Goal: Information Seeking & Learning: Learn about a topic

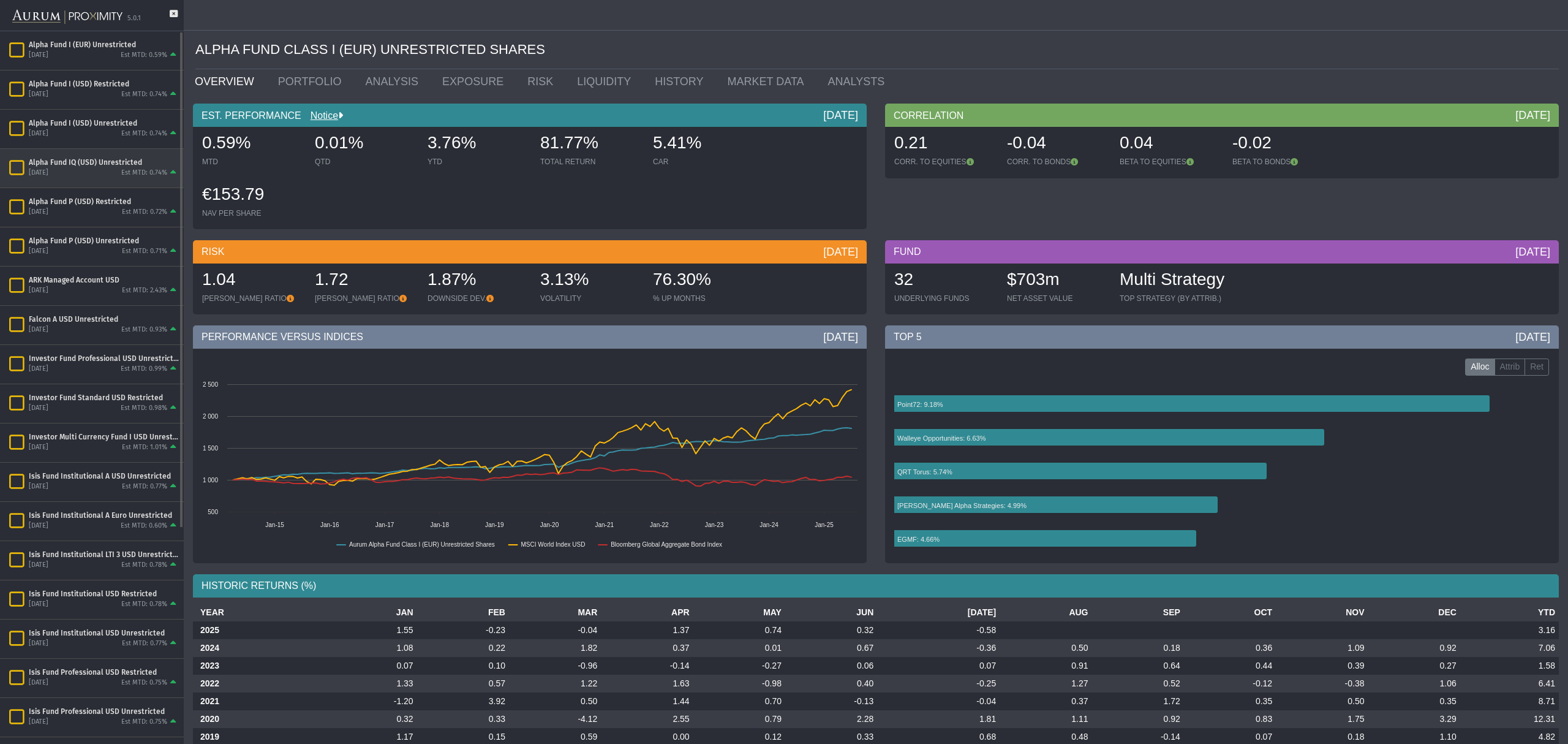
click at [101, 165] on div "Alpha Fund IQ (USD) Unrestricted" at bounding box center [104, 162] width 150 height 10
drag, startPoint x: 400, startPoint y: 135, endPoint x: 478, endPoint y: 148, distance: 79.1
click at [478, 148] on div "0.74% MTD 0.35% QTD 5.16% YTD 116.75% TOTAL RETURN 6.91% CAR $110.12 NAV PER SH…" at bounding box center [530, 178] width 668 height 102
click at [478, 148] on div "5.16%" at bounding box center [478, 143] width 100 height 26
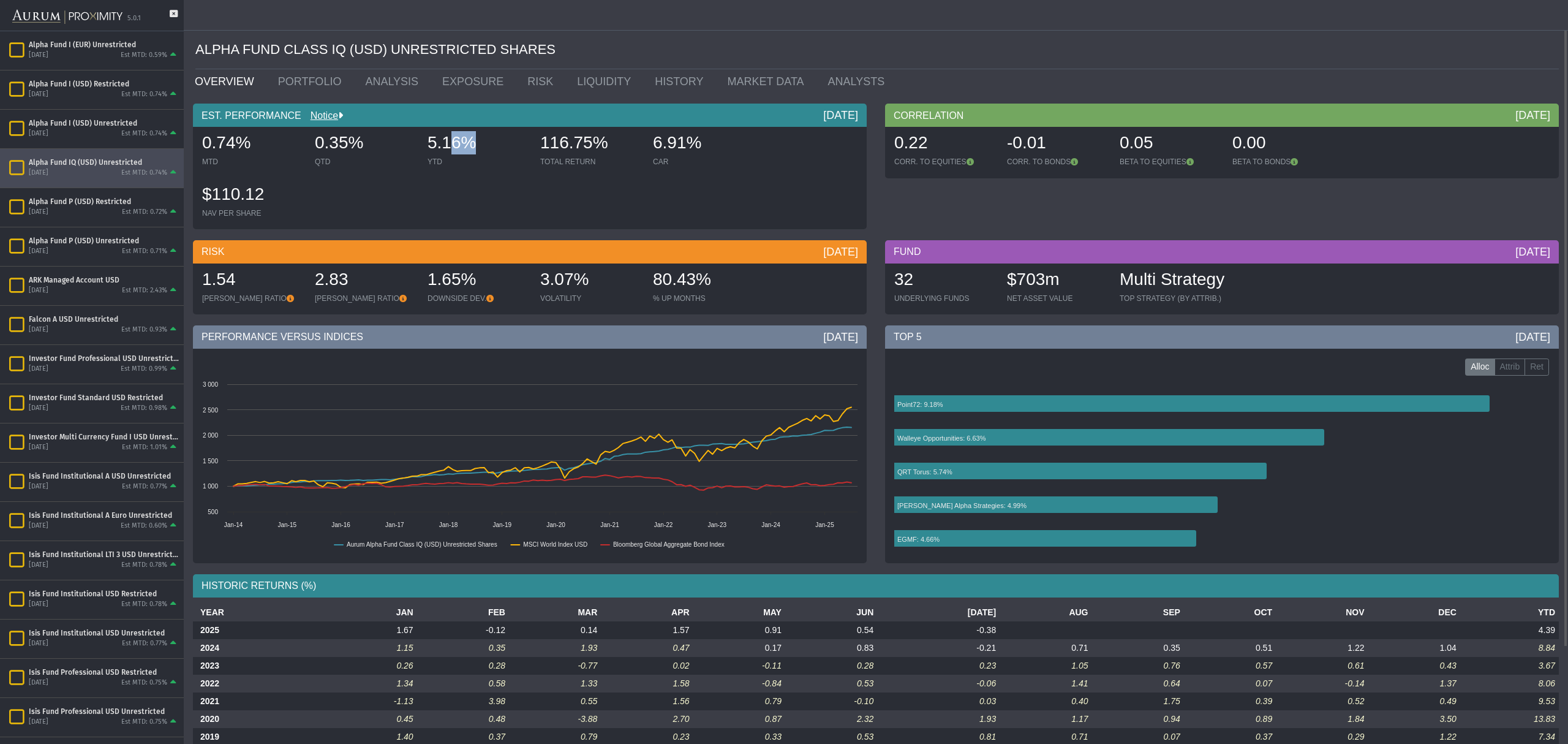
drag, startPoint x: 456, startPoint y: 142, endPoint x: 442, endPoint y: 140, distance: 14.1
click at [442, 140] on div "5.16%" at bounding box center [478, 143] width 100 height 26
click at [446, 145] on div "5.16%" at bounding box center [478, 143] width 100 height 26
drag, startPoint x: 445, startPoint y: 148, endPoint x: 455, endPoint y: 146, distance: 10.2
click at [455, 146] on div "5.16%" at bounding box center [478, 143] width 100 height 26
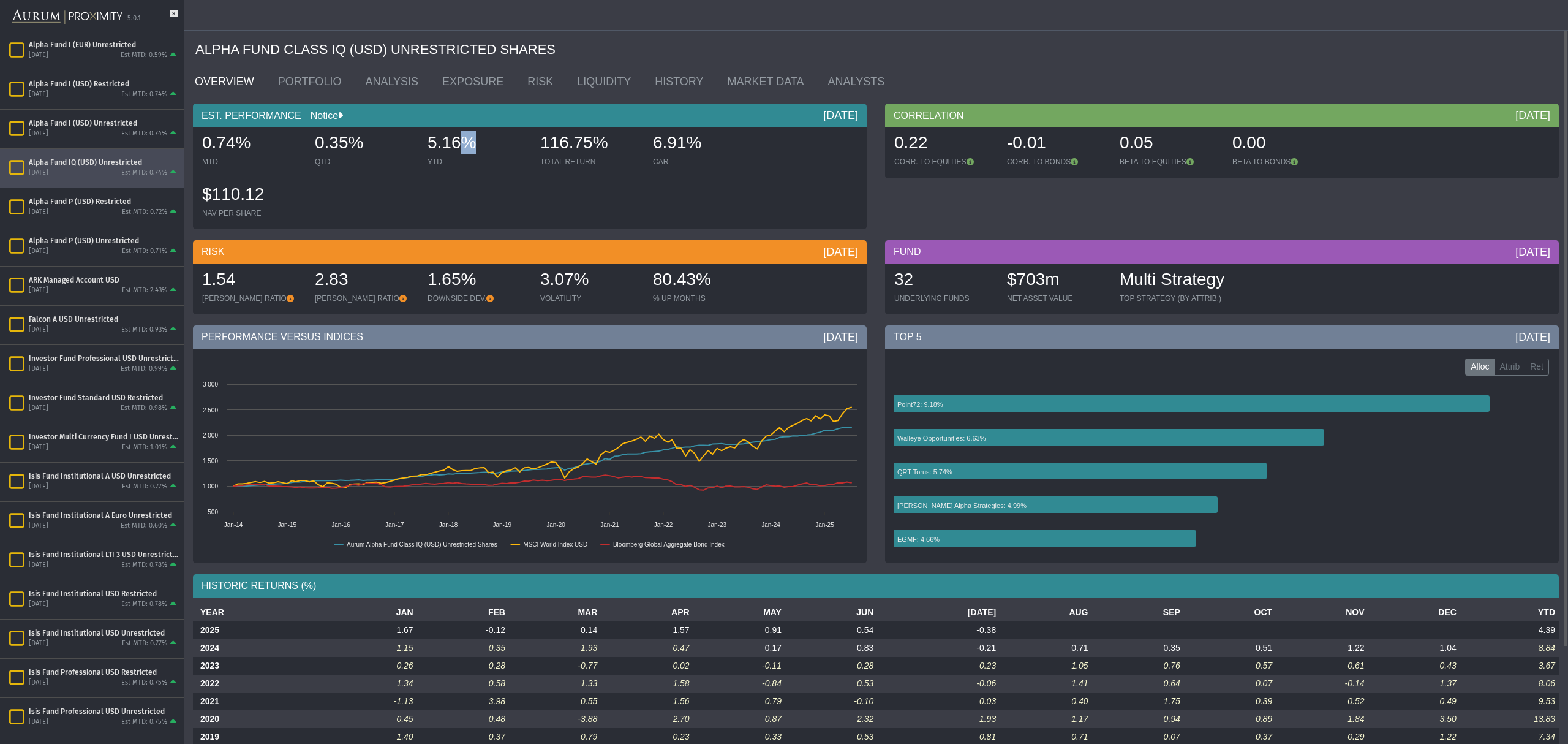
click at [454, 146] on div "5.16%" at bounding box center [478, 143] width 100 height 26
click at [309, 76] on link "PORTFOLIO" at bounding box center [312, 81] width 88 height 24
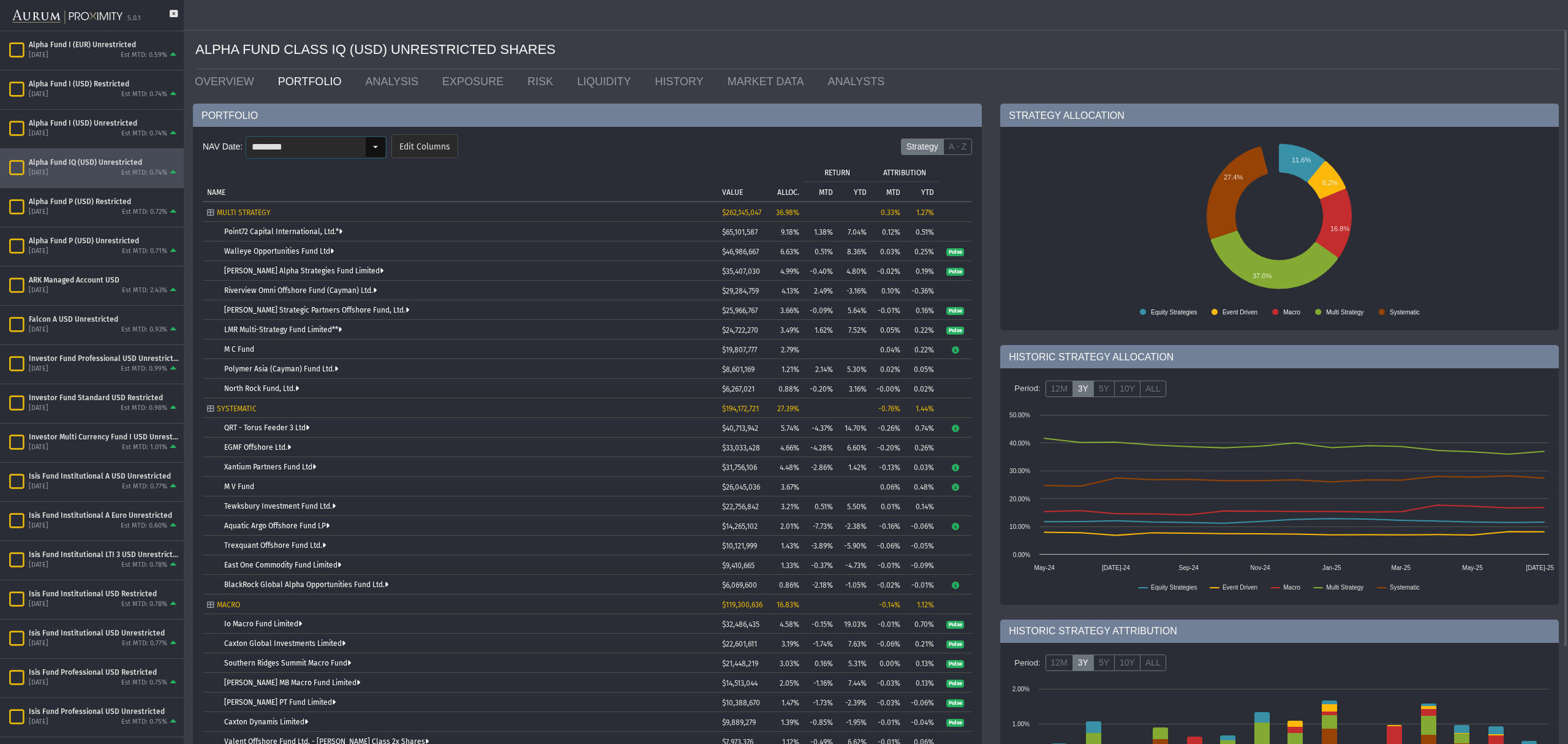
click at [373, 148] on div "Select" at bounding box center [375, 147] width 19 height 19
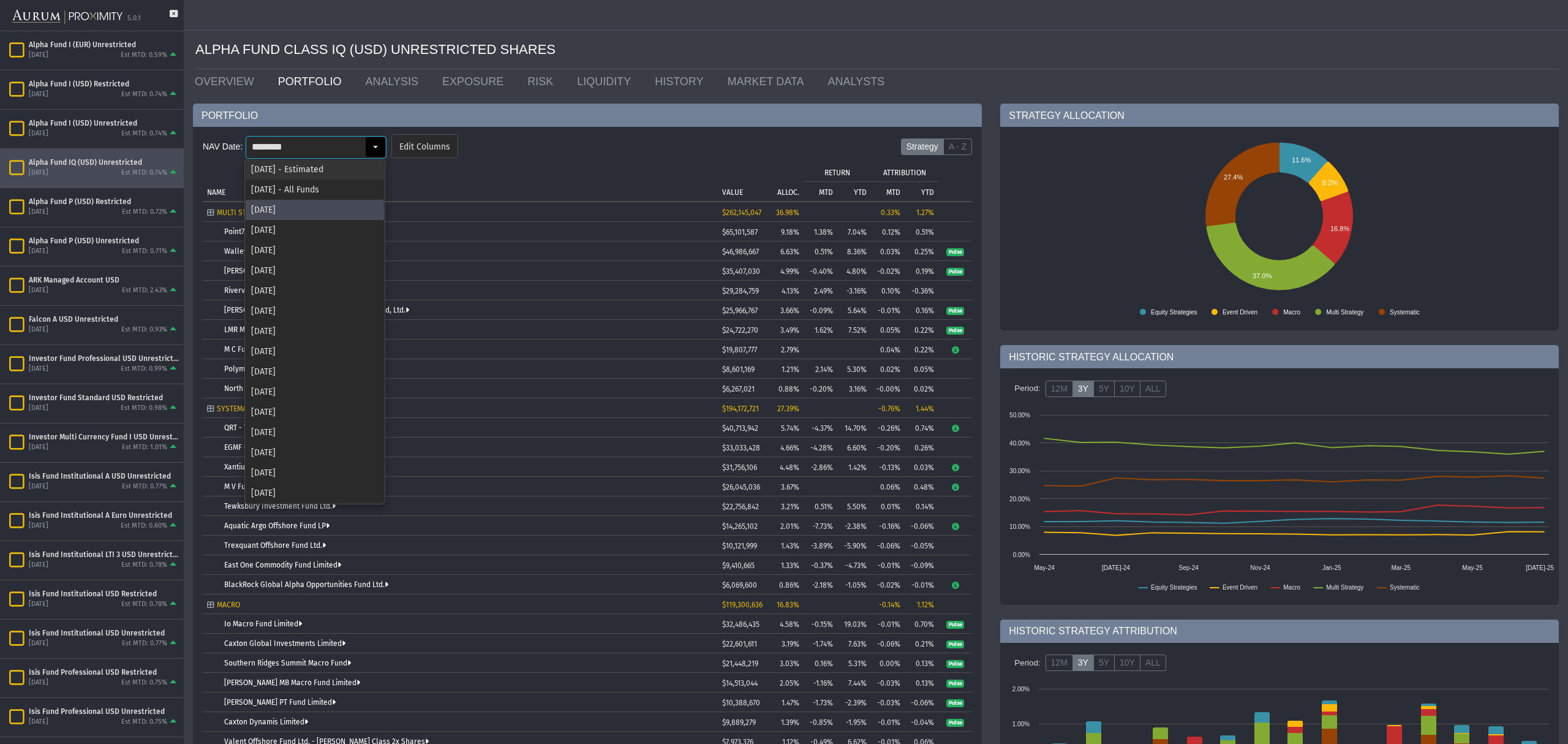
drag, startPoint x: 326, startPoint y: 175, endPoint x: 339, endPoint y: 175, distance: 13.0
click at [327, 175] on div "[DATE] - Estimated" at bounding box center [314, 169] width 138 height 20
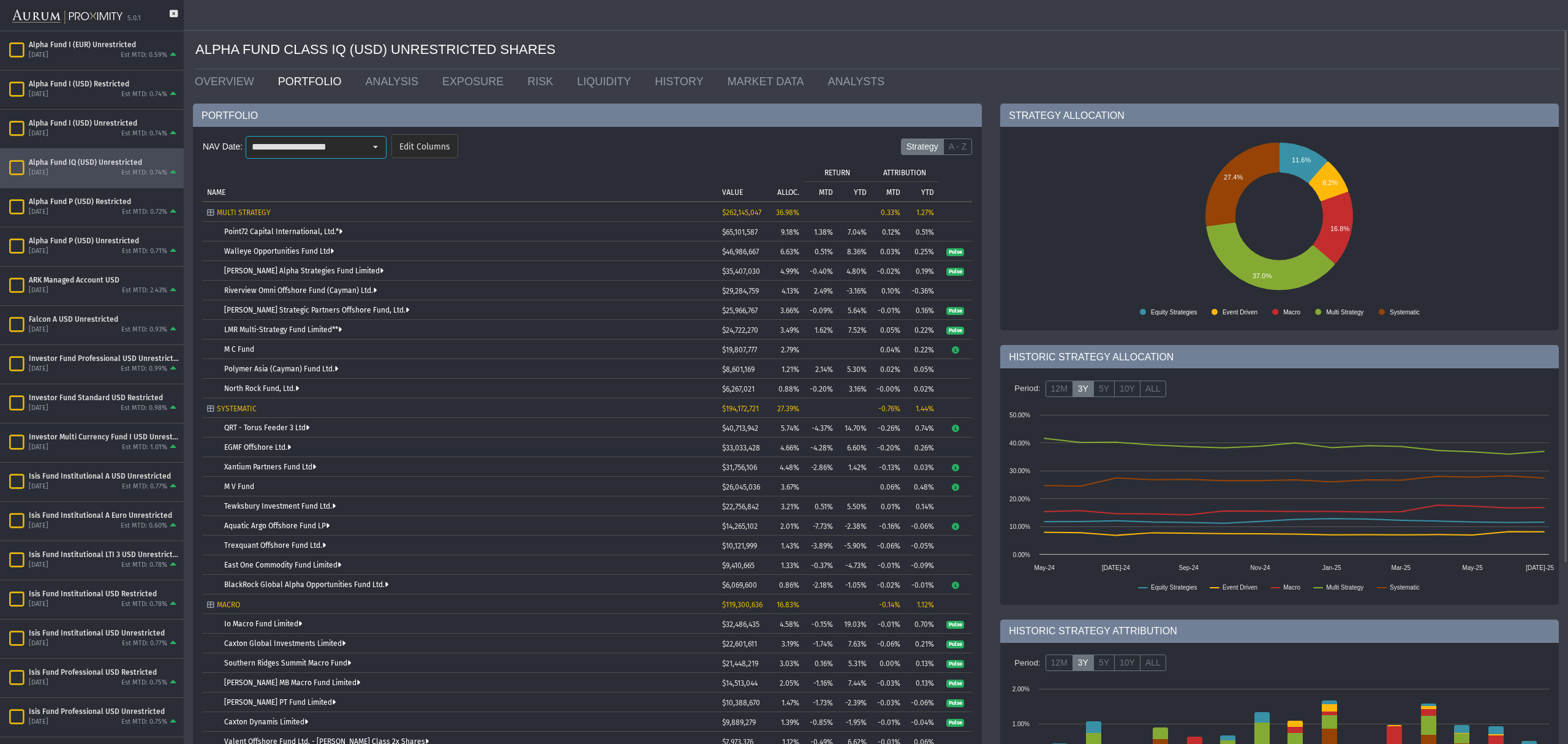
type input "**********"
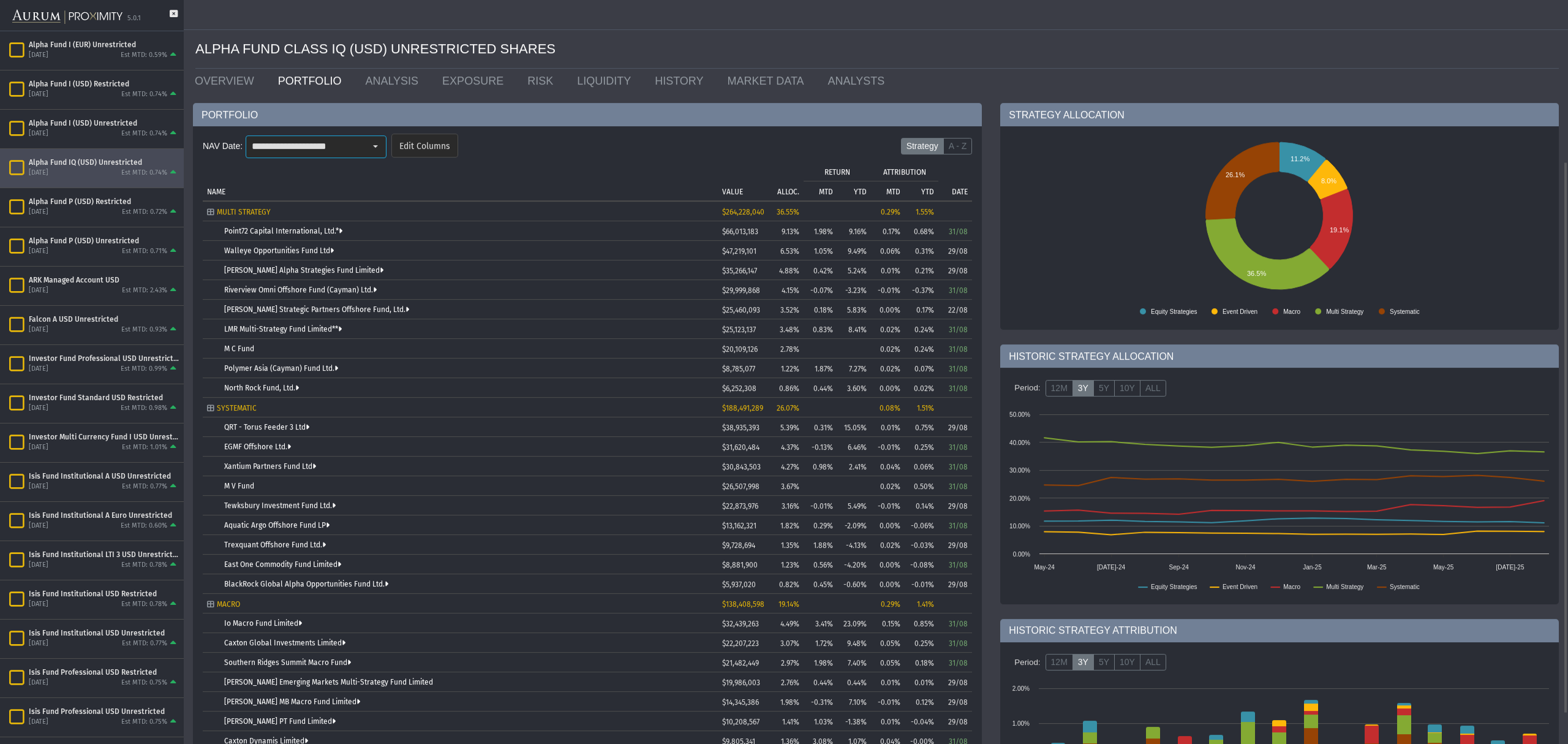
scroll to position [260, 0]
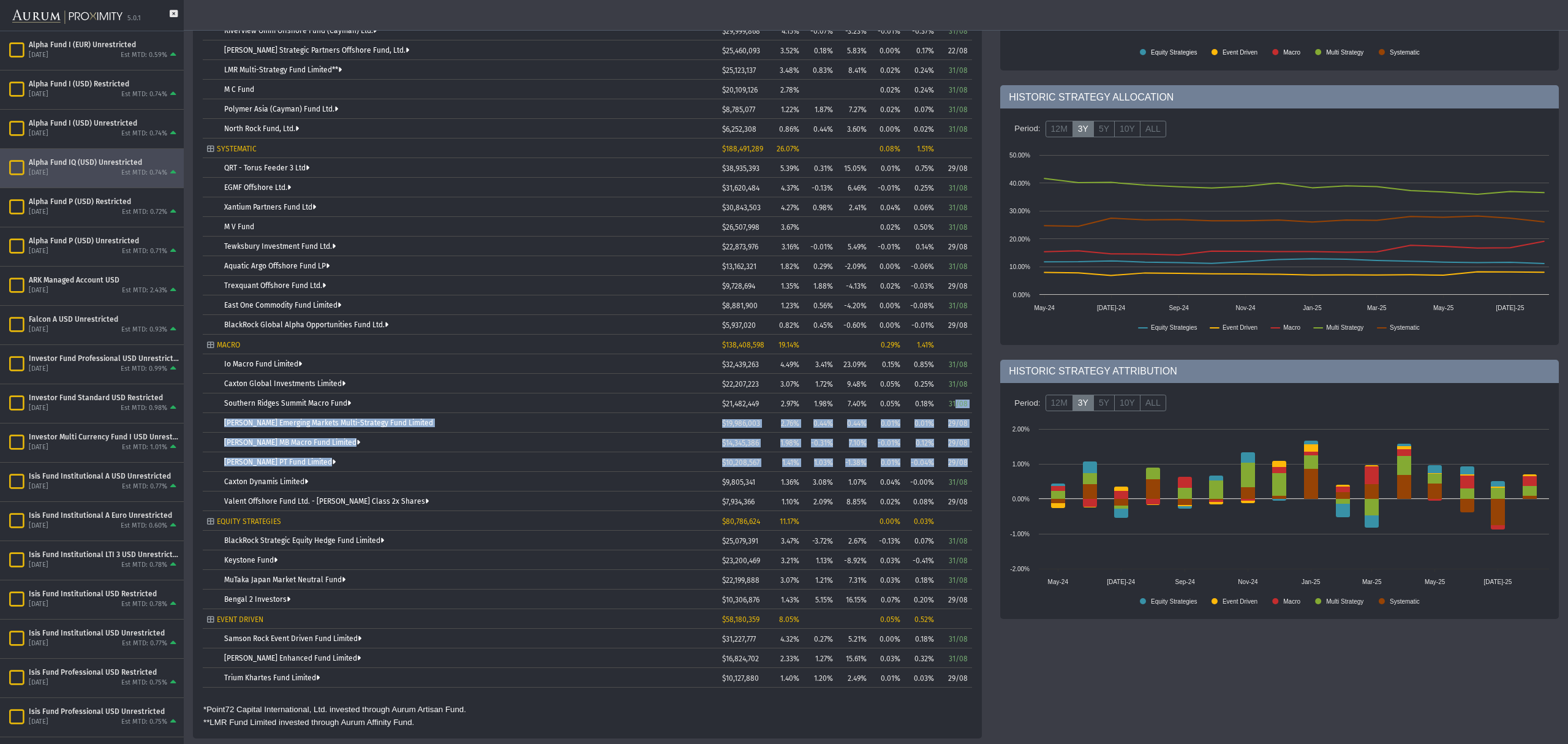
drag, startPoint x: 954, startPoint y: 401, endPoint x: 966, endPoint y: 458, distance: 58.2
click at [966, 458] on tbody "MULTI STRATEGY $264,228,040 36.55% 0.29% 1.55% Point72 Capital International, L…" at bounding box center [587, 315] width 770 height 745
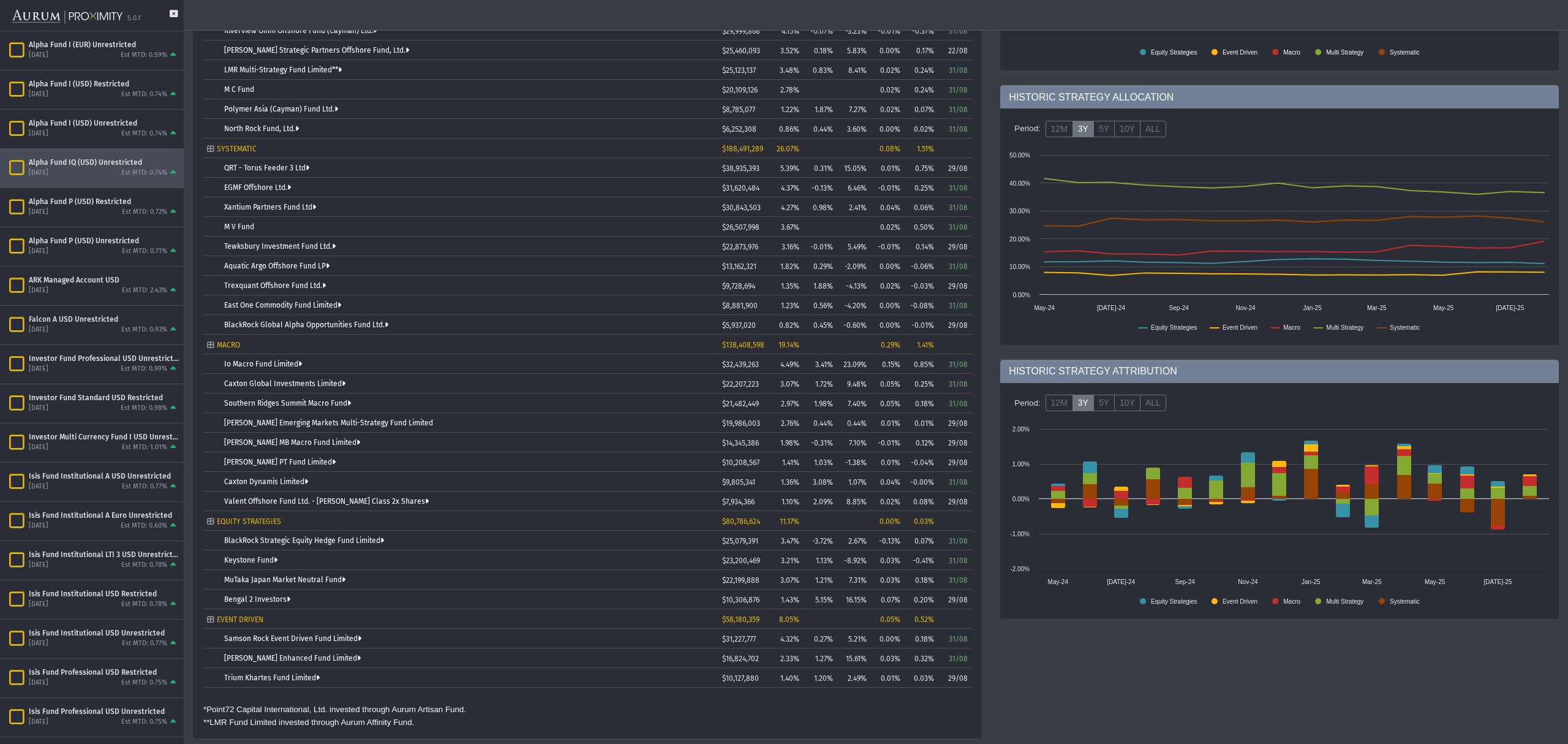
click at [969, 485] on td "31/08" at bounding box center [956, 481] width 34 height 19
